Goal: Find specific page/section

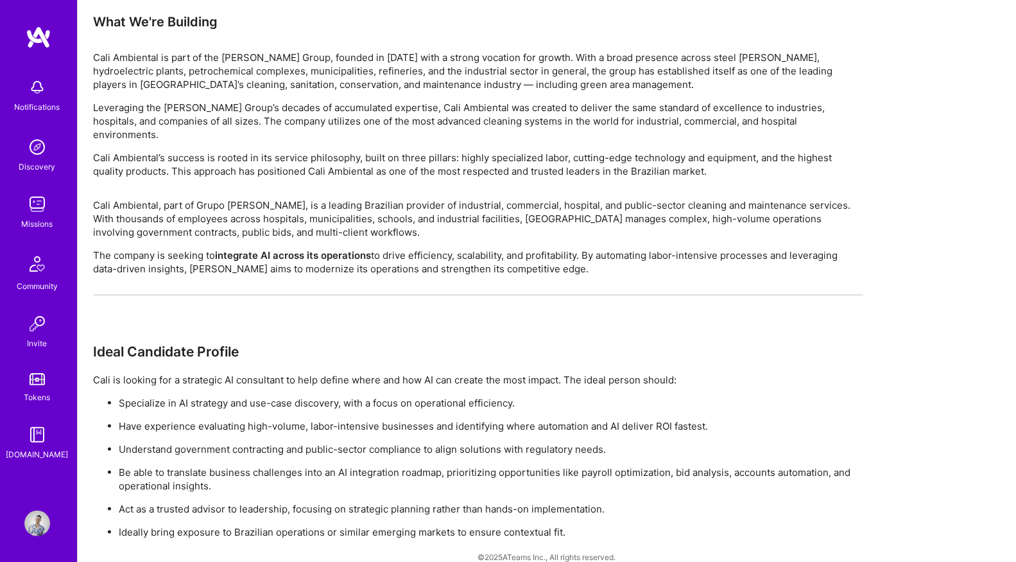
scroll to position [796, 0]
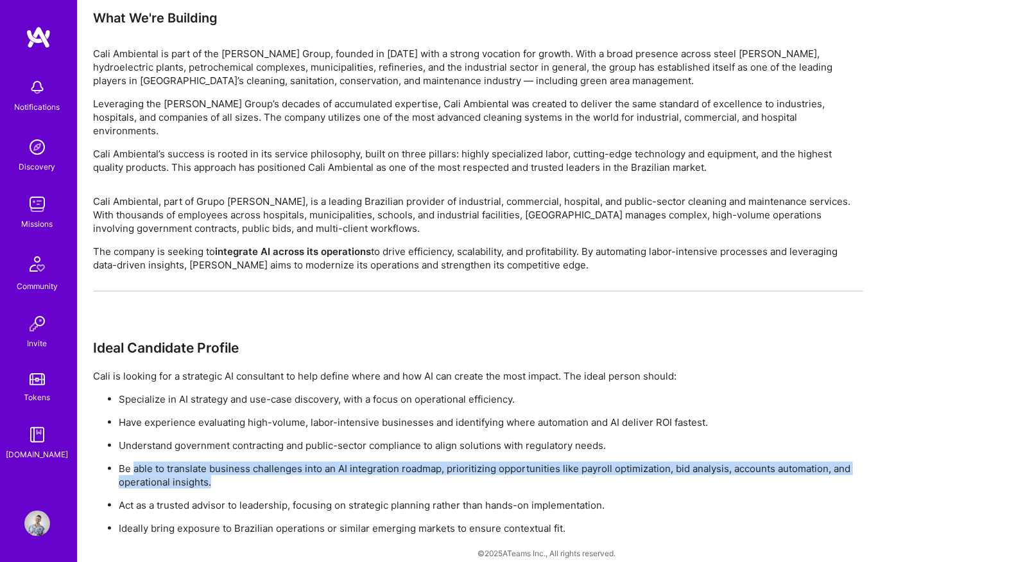
drag, startPoint x: 135, startPoint y: 455, endPoint x: 220, endPoint y: 468, distance: 85.7
click at [220, 468] on p "Be able to translate business challenges into an AI integration roadmap, priori…" at bounding box center [491, 474] width 744 height 27
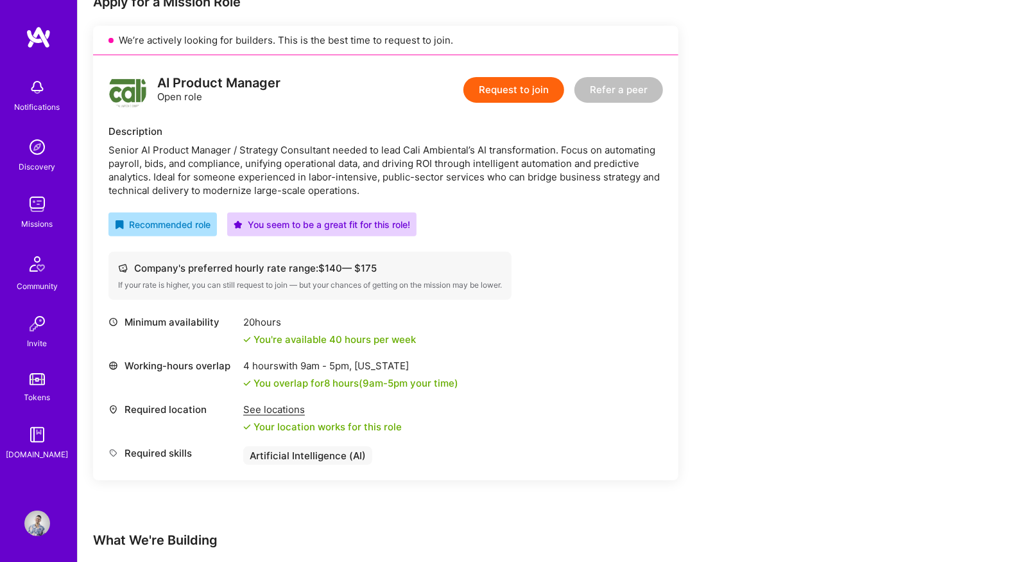
scroll to position [0, 0]
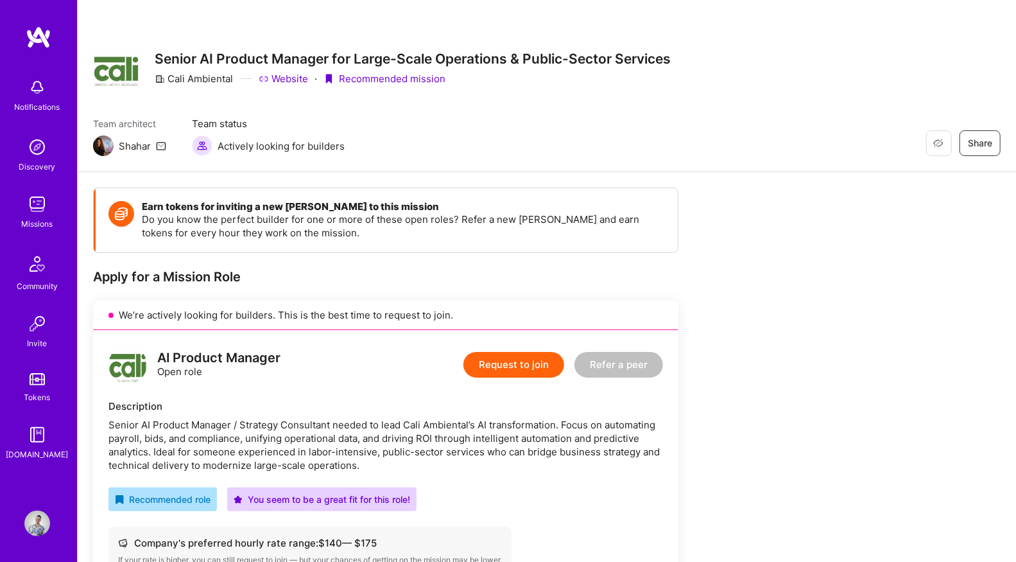
click at [44, 36] on img at bounding box center [39, 37] width 26 height 23
